Goal: Information Seeking & Learning: Understand process/instructions

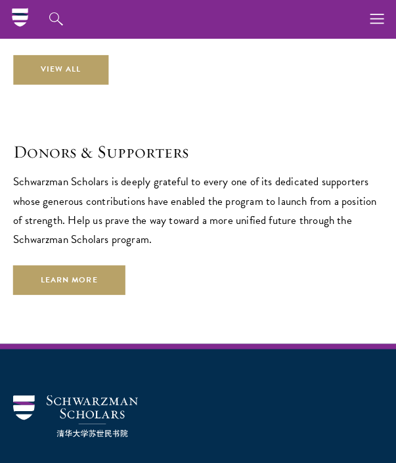
click at [308, 221] on p "Schwarzman Scholars is deeply grateful to every one of its dedicated supporters…" at bounding box center [197, 210] width 369 height 76
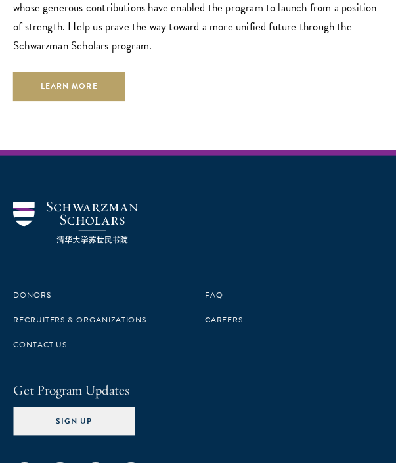
scroll to position [4222, 0]
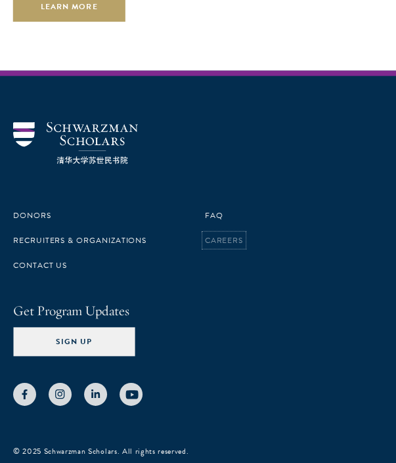
click at [221, 234] on link "Careers" at bounding box center [224, 240] width 39 height 12
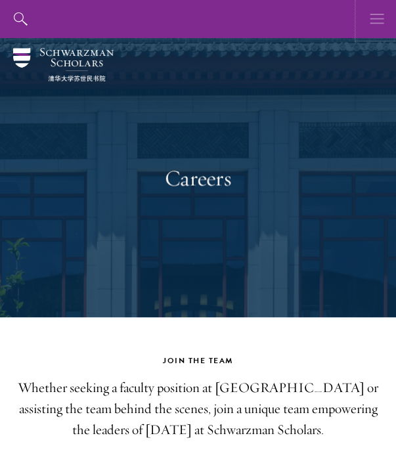
click at [373, 20] on icon "button" at bounding box center [376, 19] width 14 height 38
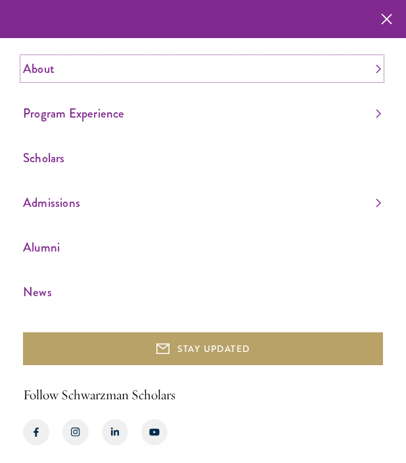
click at [68, 72] on link "About" at bounding box center [202, 69] width 358 height 22
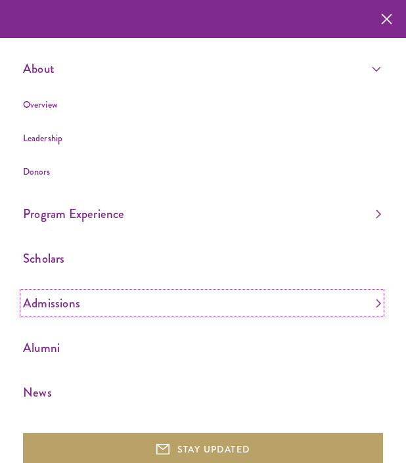
click at [83, 313] on link "Admissions" at bounding box center [202, 303] width 358 height 22
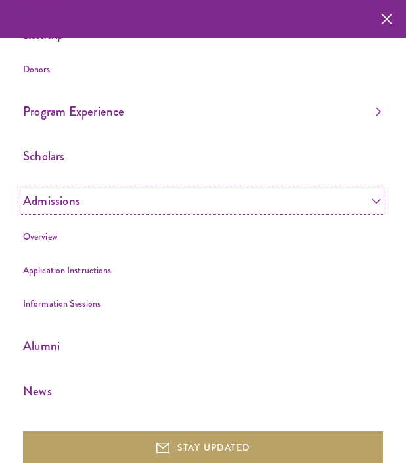
scroll to position [102, 0]
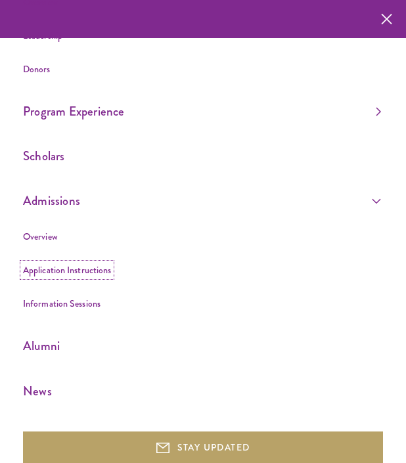
click at [103, 274] on link "Application Instructions" at bounding box center [67, 269] width 88 height 13
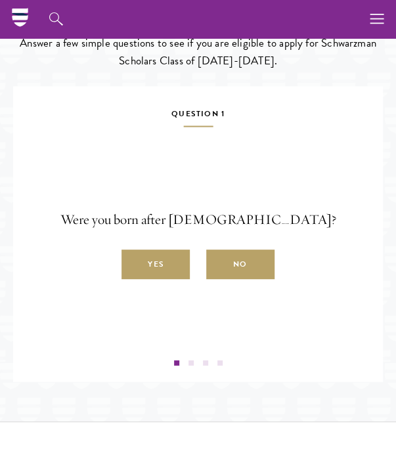
scroll to position [1706, 0]
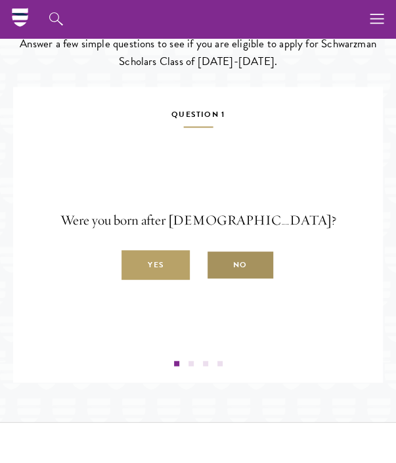
click at [247, 259] on label "No" at bounding box center [240, 264] width 68 height 30
click at [218, 259] on input "No" at bounding box center [212, 257] width 12 height 12
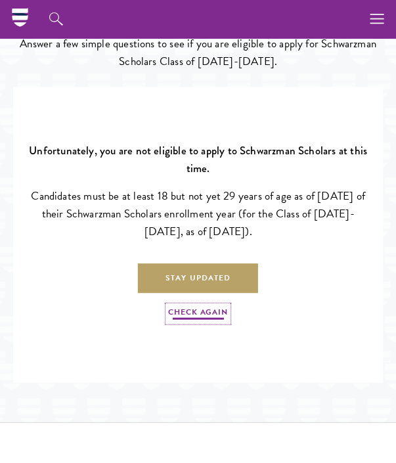
click at [200, 314] on link "Check Again" at bounding box center [197, 313] width 59 height 16
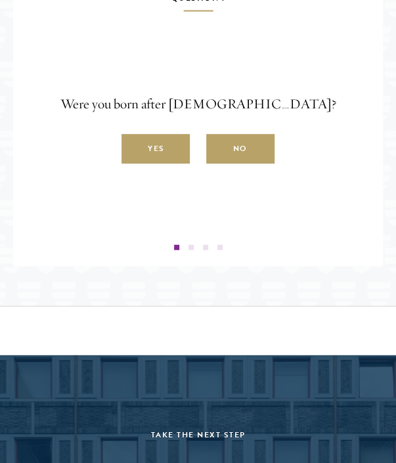
scroll to position [1820, 0]
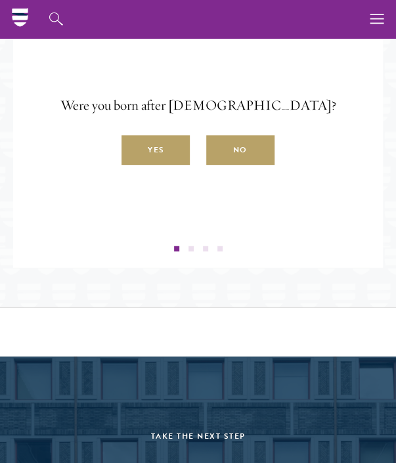
click at [186, 246] on div at bounding box center [198, 248] width 350 height 5
click at [191, 246] on span at bounding box center [190, 248] width 5 height 5
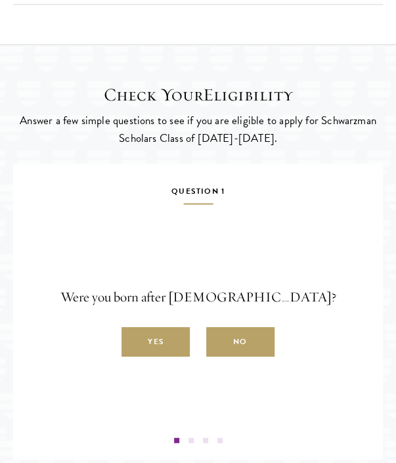
scroll to position [1631, 0]
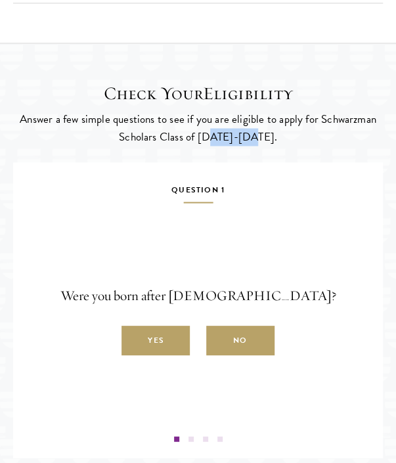
drag, startPoint x: 220, startPoint y: 134, endPoint x: 265, endPoint y: 134, distance: 45.3
click at [265, 134] on p "Answer a few simple questions to see if you are eligible to apply for Schwarzma…" at bounding box center [197, 127] width 369 height 35
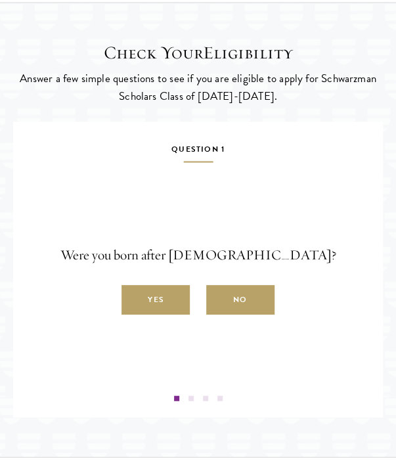
scroll to position [1672, 0]
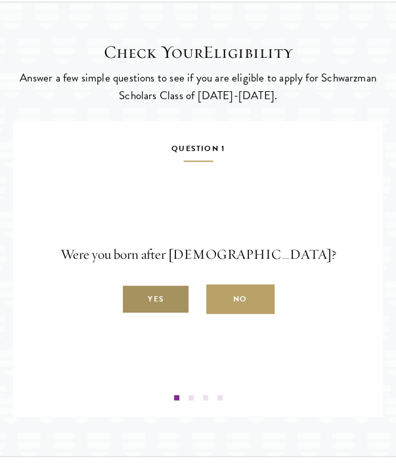
click at [172, 296] on label "Yes" at bounding box center [155, 299] width 68 height 30
click at [133, 296] on input "Yes" at bounding box center [127, 291] width 12 height 12
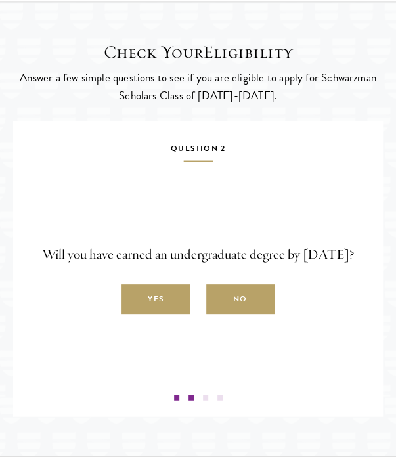
click at [172, 296] on label "Yes" at bounding box center [155, 299] width 68 height 30
click at [133, 296] on input "Yes" at bounding box center [127, 291] width 12 height 12
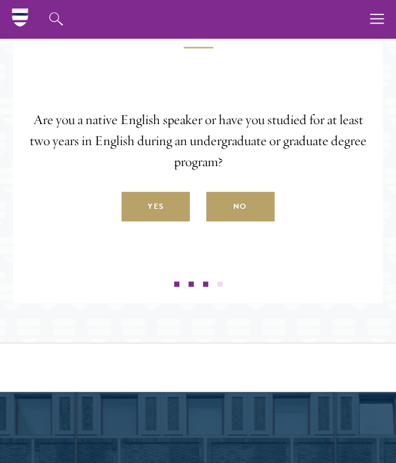
scroll to position [1786, 0]
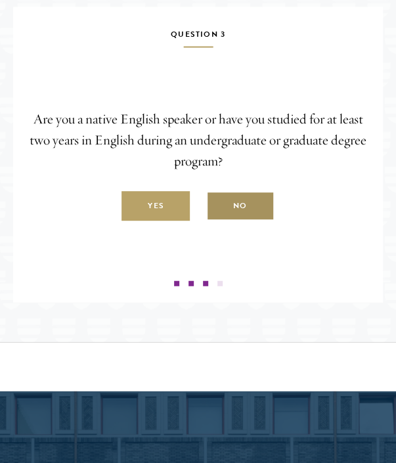
click at [243, 201] on label "No" at bounding box center [240, 206] width 68 height 30
click at [218, 201] on input "No" at bounding box center [212, 199] width 12 height 12
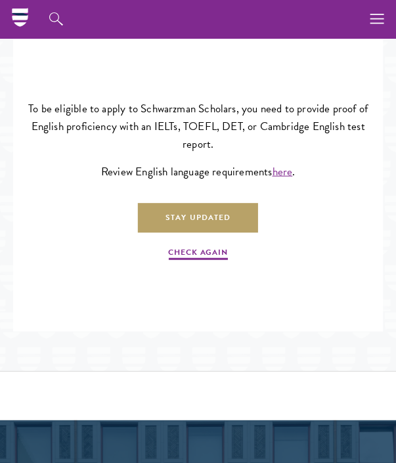
scroll to position [1753, 0]
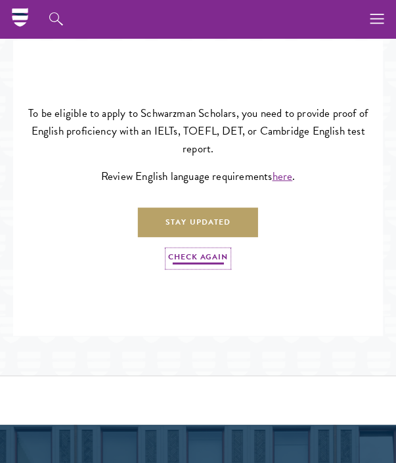
click at [198, 251] on link "Check Again" at bounding box center [197, 258] width 59 height 16
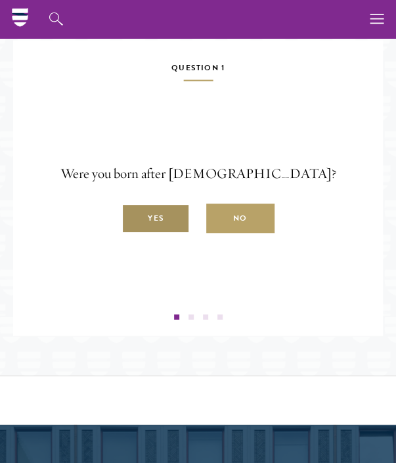
click at [173, 212] on label "Yes" at bounding box center [155, 218] width 68 height 30
click at [133, 212] on input "Yes" at bounding box center [127, 211] width 12 height 12
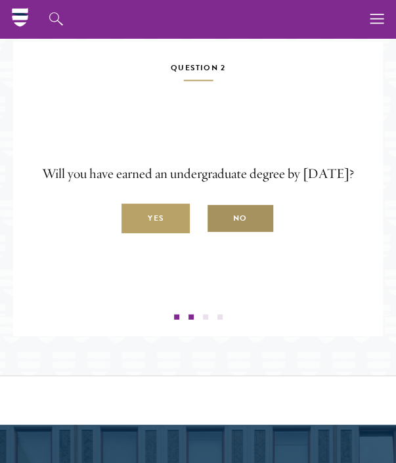
click at [252, 203] on label "No" at bounding box center [240, 218] width 68 height 30
click at [218, 205] on input "No" at bounding box center [212, 211] width 12 height 12
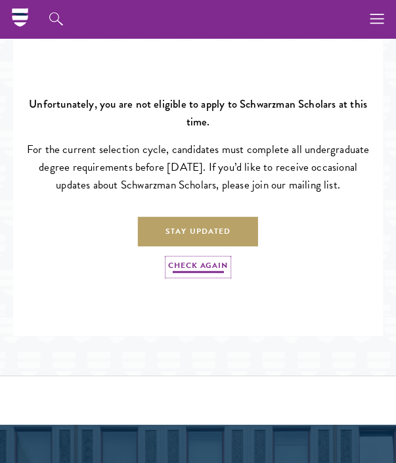
click at [200, 264] on link "Check Again" at bounding box center [197, 267] width 59 height 16
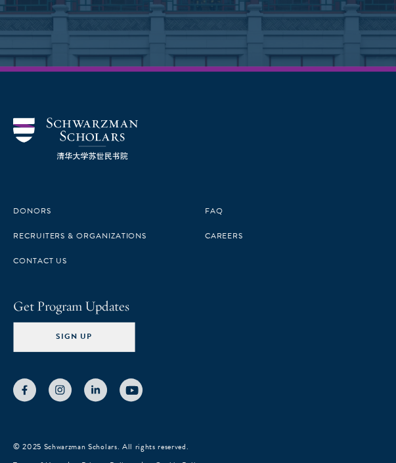
scroll to position [2448, 0]
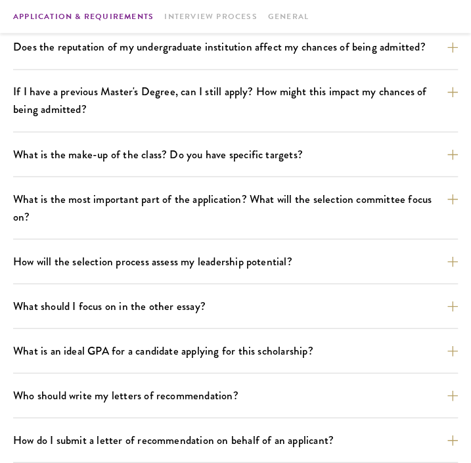
scroll to position [562, 0]
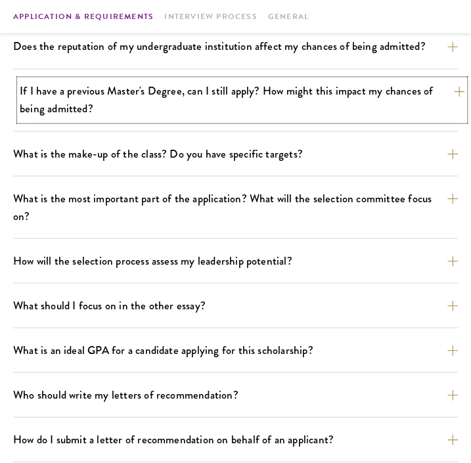
click at [304, 120] on button "If I have a previous Master's Degree, can I still apply? How might this impact …" at bounding box center [242, 99] width 444 height 41
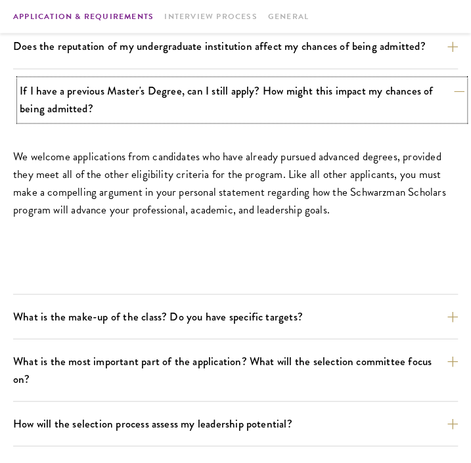
click at [304, 120] on button "If I have a previous Master's Degree, can I still apply? How might this impact …" at bounding box center [242, 99] width 444 height 41
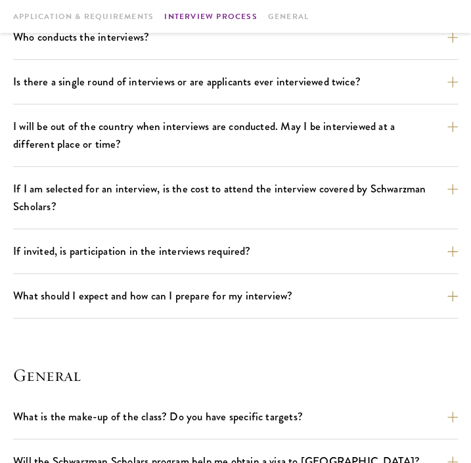
scroll to position [1463, 0]
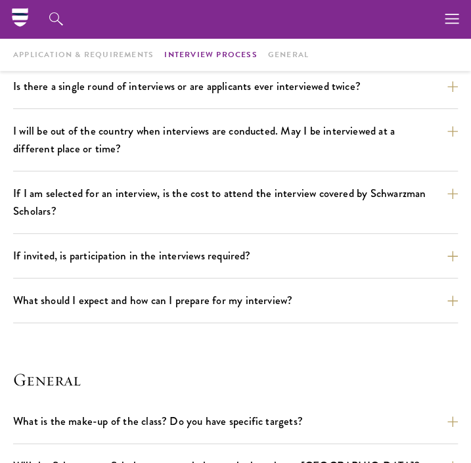
click at [273, 53] on button "Who conducts the interviews?" at bounding box center [242, 41] width 444 height 23
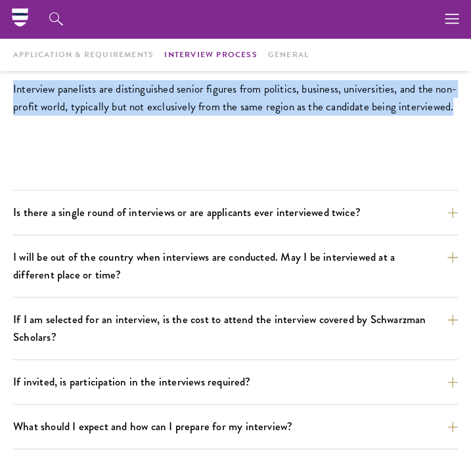
drag, startPoint x: 236, startPoint y: 234, endPoint x: 78, endPoint y: 186, distance: 164.6
click at [78, 145] on div "Interview panelists are distinguished senior figures from politics, business, u…" at bounding box center [235, 104] width 444 height 81
copy p "Interview panelists are distinguished senior figures from politics, business, u…"
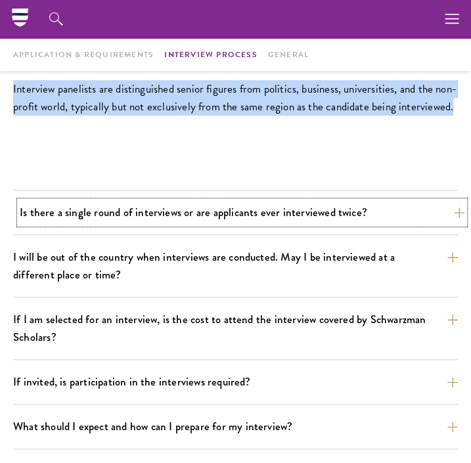
click at [364, 224] on button "Is there a single round of interviews or are applicants ever interviewed twice?" at bounding box center [242, 212] width 444 height 23
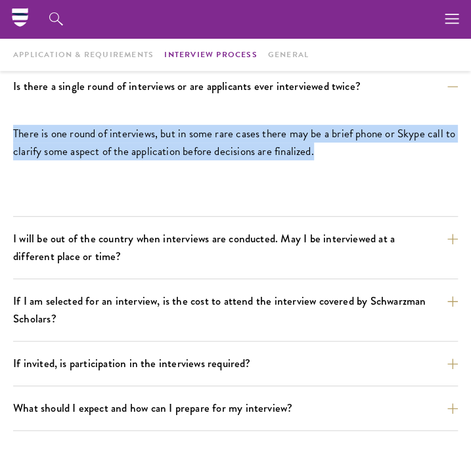
drag, startPoint x: 277, startPoint y: 257, endPoint x: 73, endPoint y: 230, distance: 206.0
click at [73, 190] on div "There is one round of interviews, but in some rare cases there may be a brief p…" at bounding box center [235, 148] width 444 height 81
copy p "There is one round of interviews, but in some rare cases there may be a brief p…"
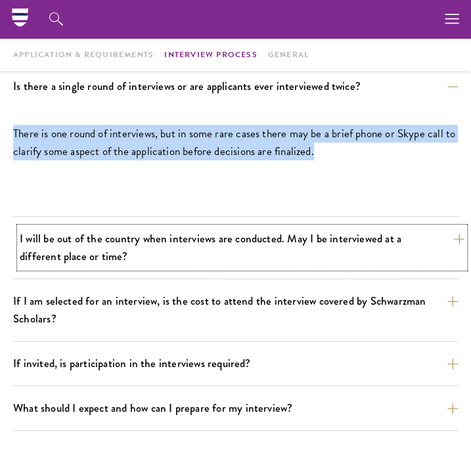
click at [287, 268] on button "I will be out of the country when interviews are conducted. May I be interviewe…" at bounding box center [242, 247] width 444 height 41
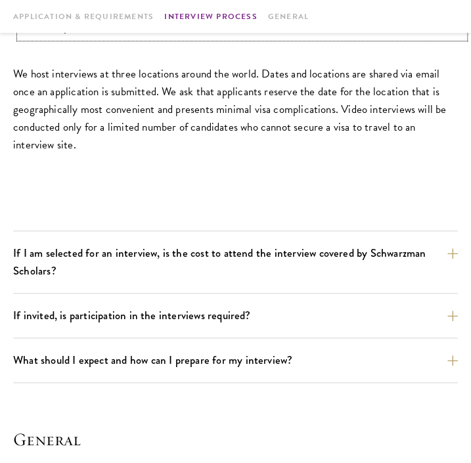
scroll to position [1588, 0]
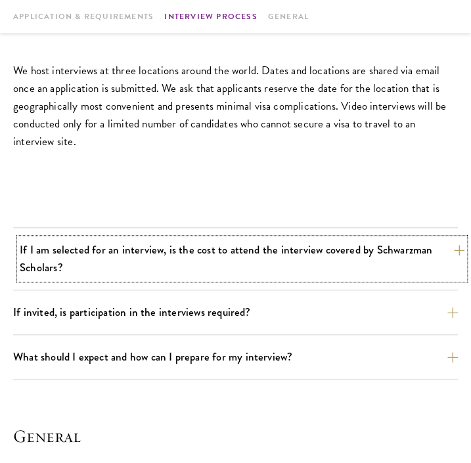
click at [282, 279] on button "If I am selected for an interview, is the cost to attend the interview covered …" at bounding box center [242, 258] width 444 height 41
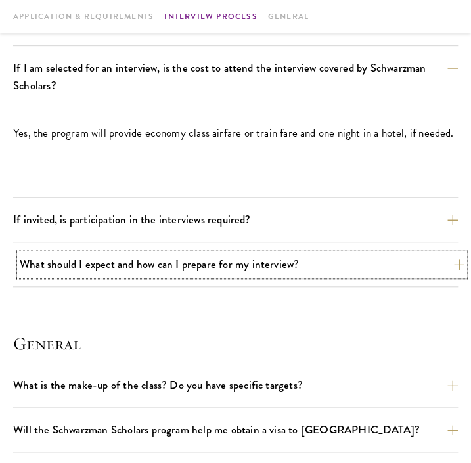
click at [295, 276] on button "What should I expect and how can I prepare for my interview?" at bounding box center [242, 264] width 444 height 23
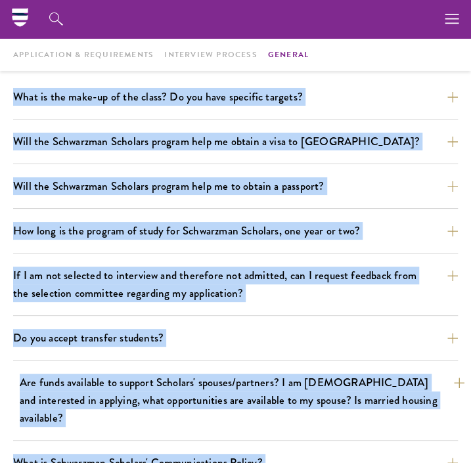
scroll to position [2888, 0]
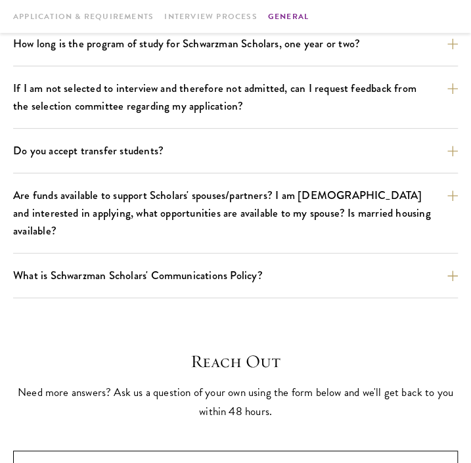
drag, startPoint x: 79, startPoint y: 106, endPoint x: 314, endPoint y: 34, distance: 245.6
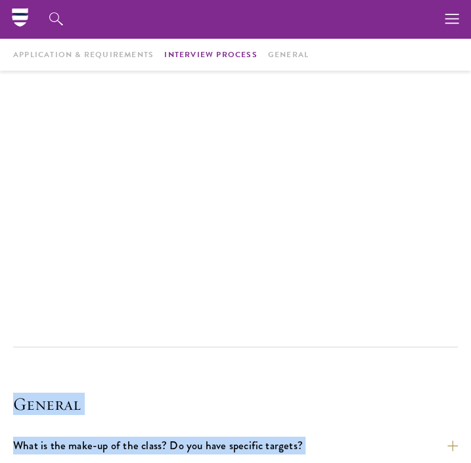
scroll to position [2335, 0]
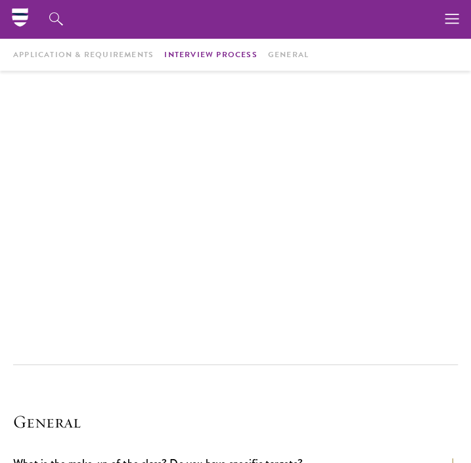
drag, startPoint x: 184, startPoint y: 402, endPoint x: 110, endPoint y: 93, distance: 318.5
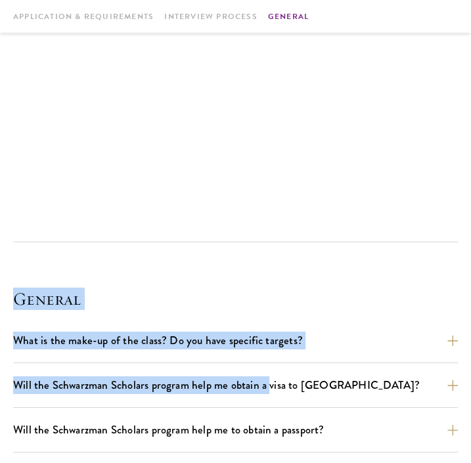
scroll to position [2648, 0]
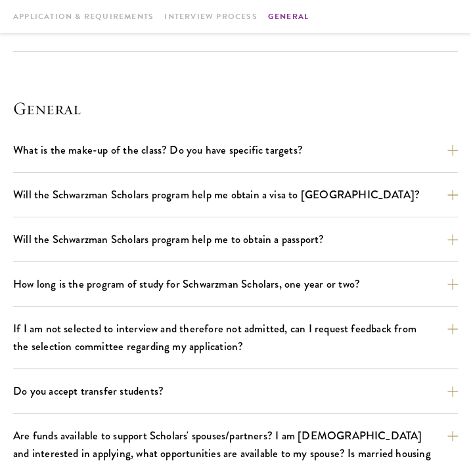
drag, startPoint x: 79, startPoint y: 197, endPoint x: 342, endPoint y: 100, distance: 280.5
copy div "Interviews are free-flowing conversations, driven by but not limited to your wr…"
